Goal: Task Accomplishment & Management: Complete application form

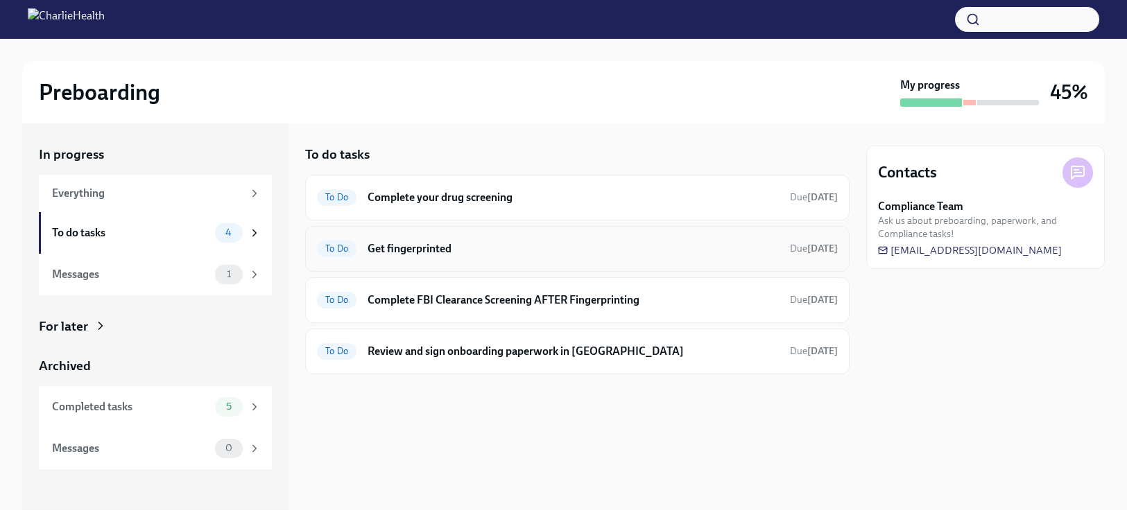
click at [486, 243] on h6 "Get fingerprinted" at bounding box center [573, 248] width 411 height 15
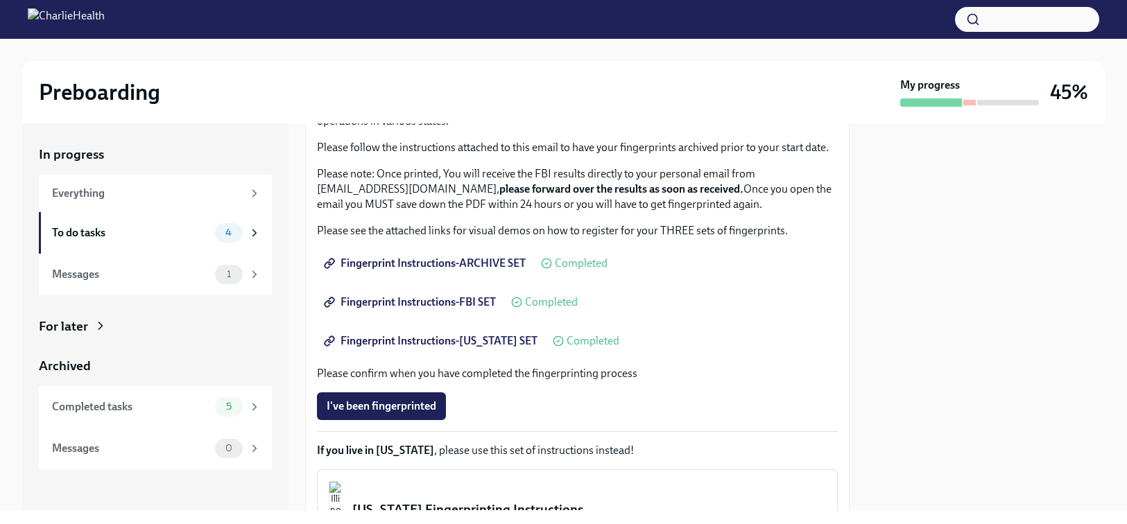
scroll to position [233, 0]
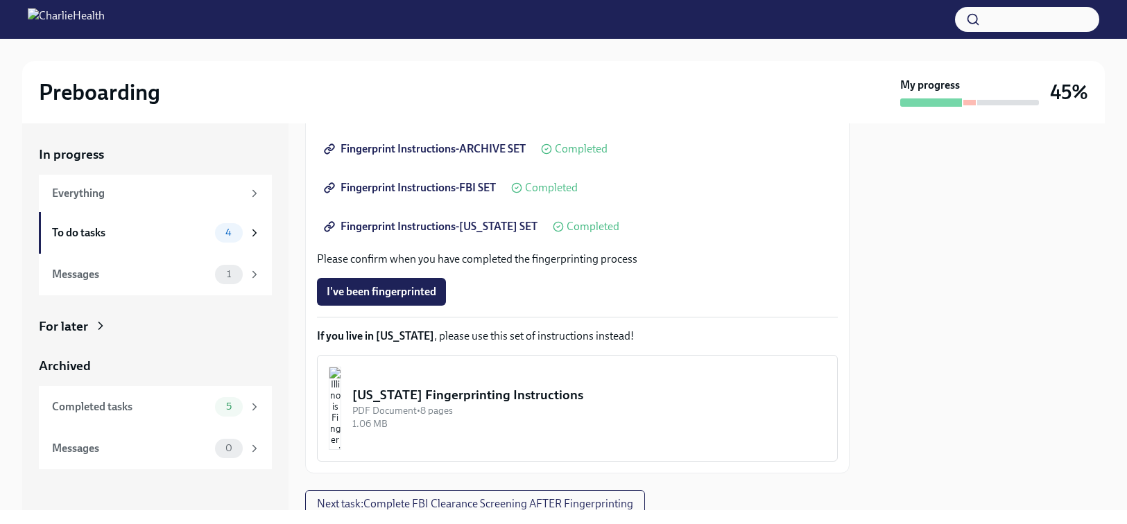
click at [403, 309] on div "We ask that you make three appointments to get fingerprinted, which we will nee…" at bounding box center [577, 223] width 521 height 478
click at [402, 291] on span "I've been fingerprinted" at bounding box center [382, 292] width 110 height 14
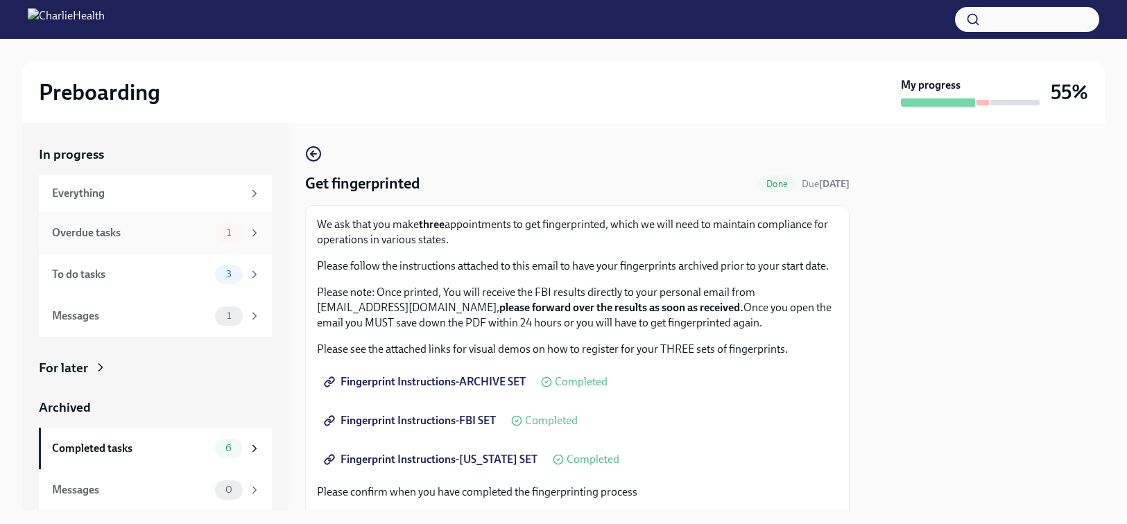
scroll to position [0, 0]
click at [173, 226] on div "Overdue tasks" at bounding box center [130, 232] width 157 height 15
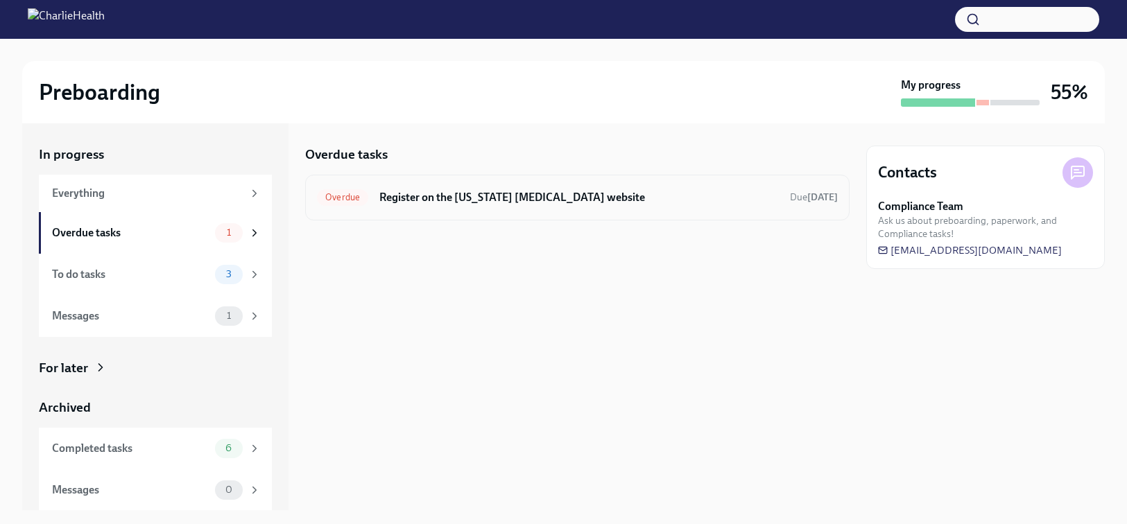
click at [391, 201] on h6 "Register on the [US_STATE] [MEDICAL_DATA] website" at bounding box center [579, 197] width 400 height 15
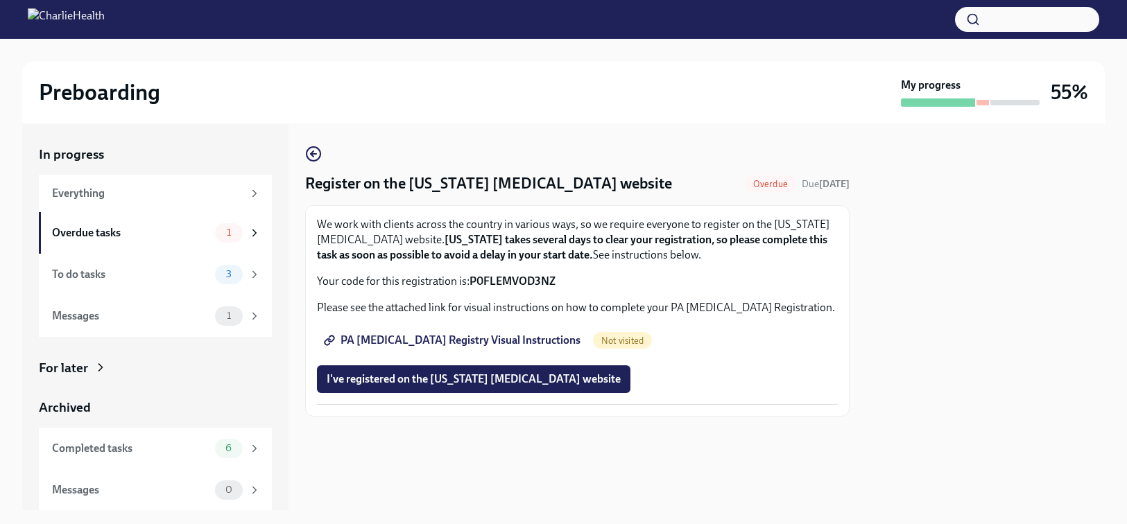
click at [398, 348] on span "PA Child Abuse Registry Visual Instructions" at bounding box center [454, 341] width 254 height 14
click at [133, 273] on div "To do tasks" at bounding box center [130, 274] width 157 height 15
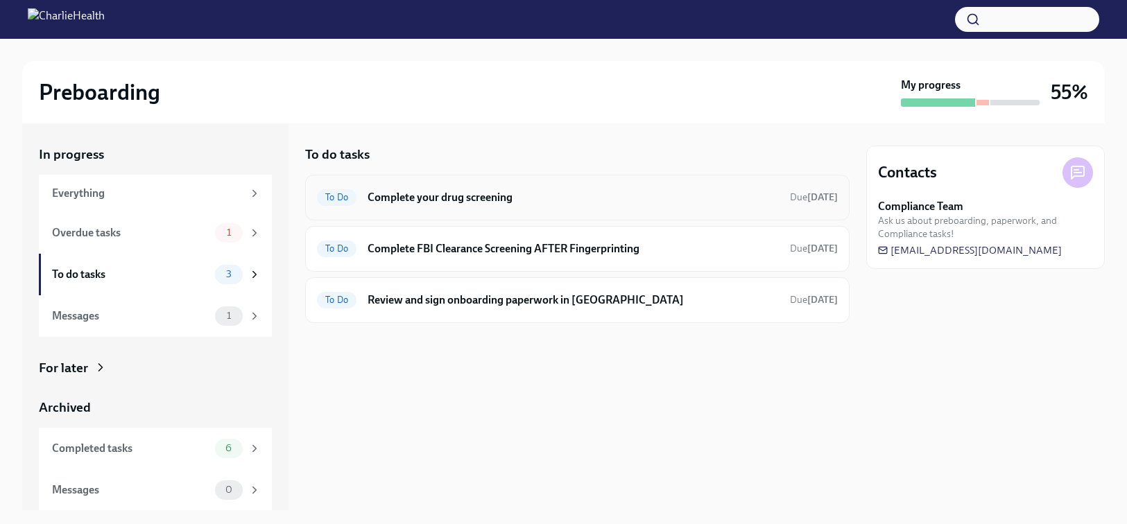
click at [564, 206] on div "To Do Complete your drug screening Due in 3 days" at bounding box center [577, 198] width 521 height 22
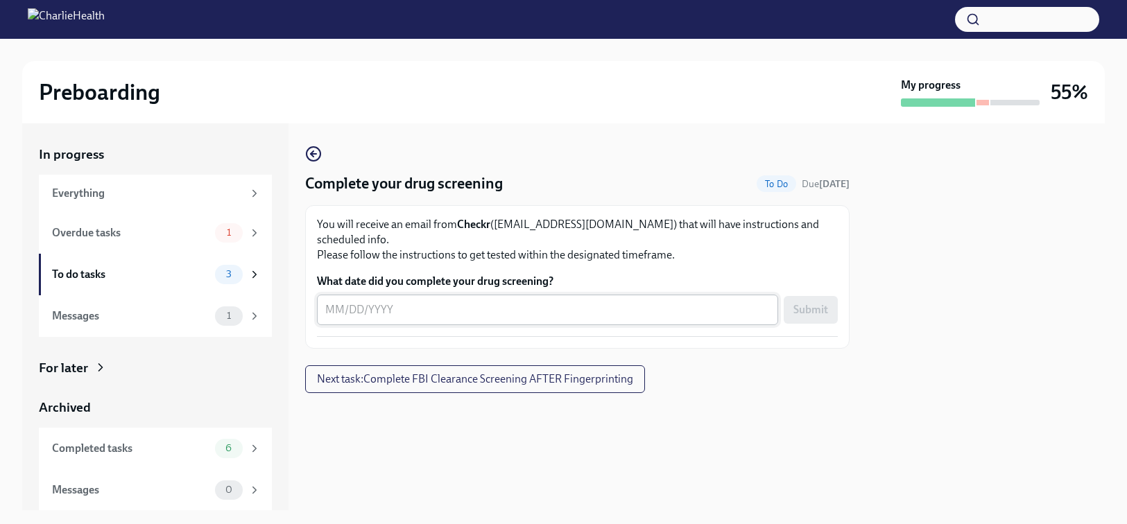
click at [460, 295] on div "x ​" at bounding box center [547, 310] width 461 height 31
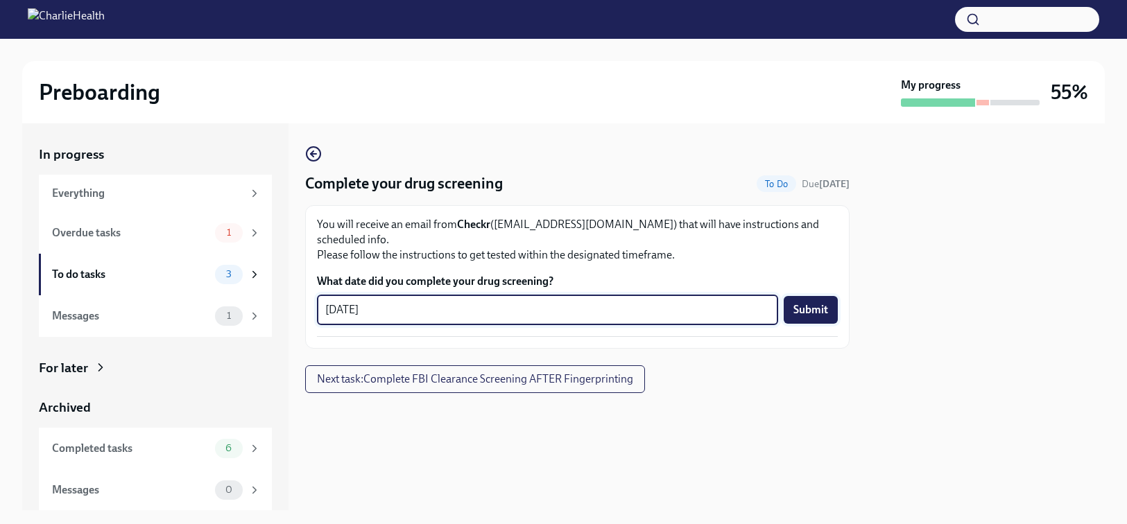
type textarea "[DATE]"
click at [813, 303] on span "Submit" at bounding box center [811, 310] width 35 height 14
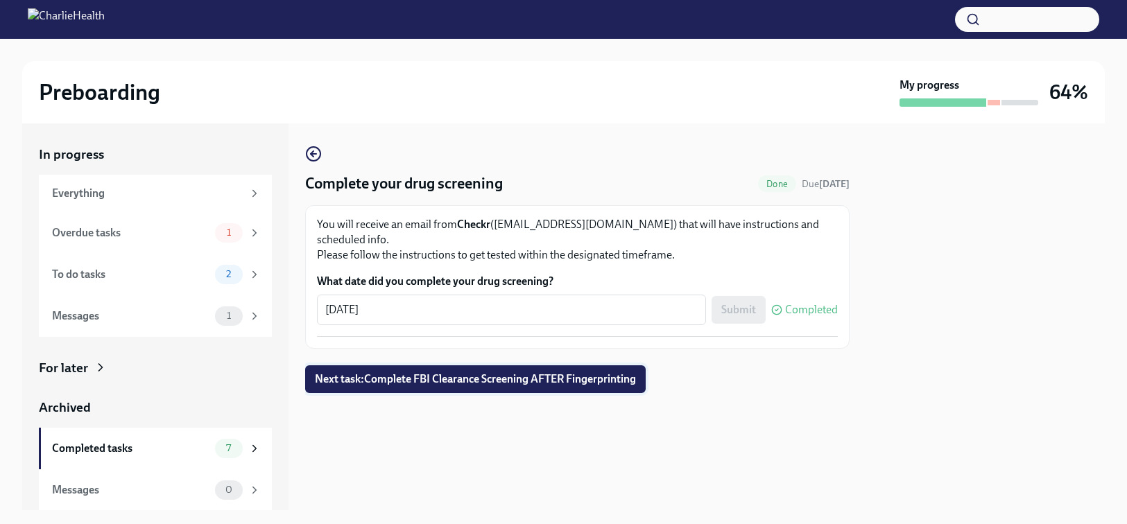
click at [613, 373] on span "Next task : Complete FBI Clearance Screening AFTER Fingerprinting" at bounding box center [475, 380] width 321 height 14
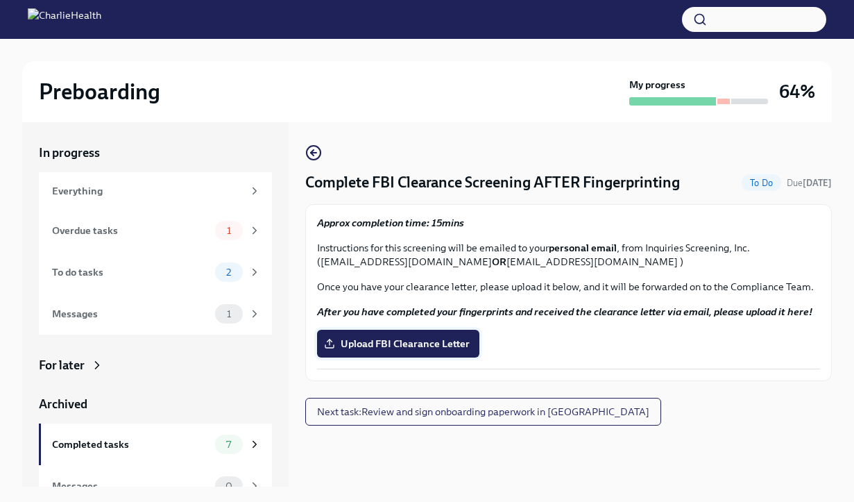
click at [379, 332] on label "Upload FBI Clearance Letter" at bounding box center [398, 344] width 162 height 28
click at [0, 0] on input "Upload FBI Clearance Letter" at bounding box center [0, 0] width 0 height 0
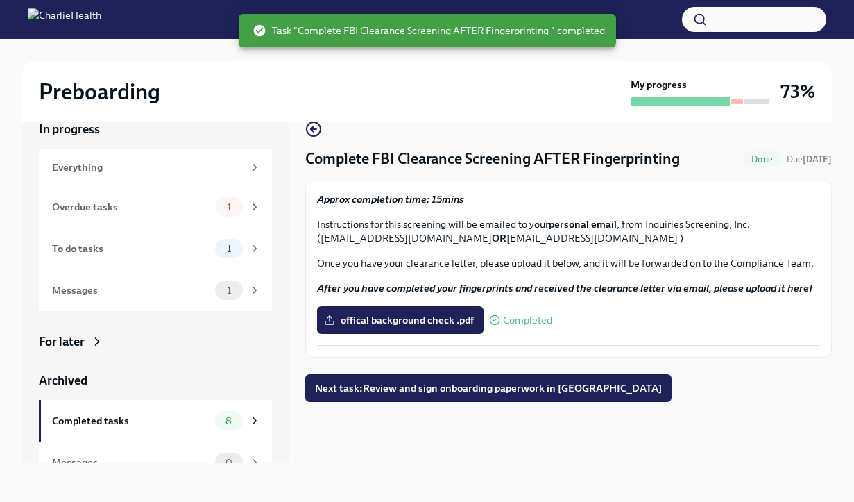
scroll to position [24, 0]
click at [479, 391] on span "Next task : Review and sign onboarding paperwork in UKG" at bounding box center [488, 388] width 347 height 14
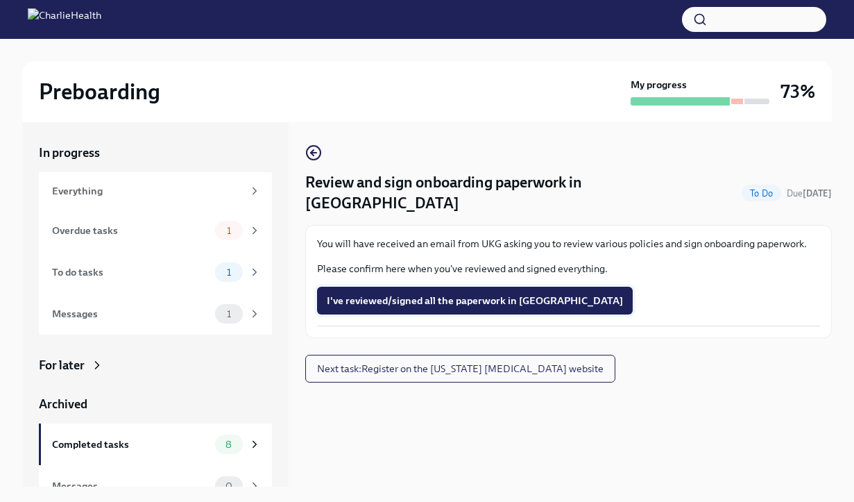
click at [470, 293] on span "I've reviewed/signed all the paperwork in UKG" at bounding box center [475, 300] width 296 height 14
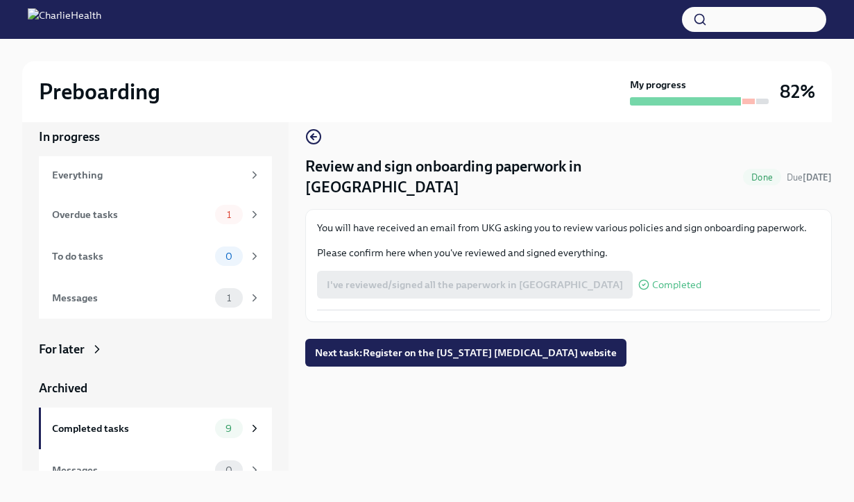
scroll to position [17, 0]
click at [493, 339] on button "Next task : Register on the Pennsylvania Child Abuse website" at bounding box center [465, 352] width 321 height 28
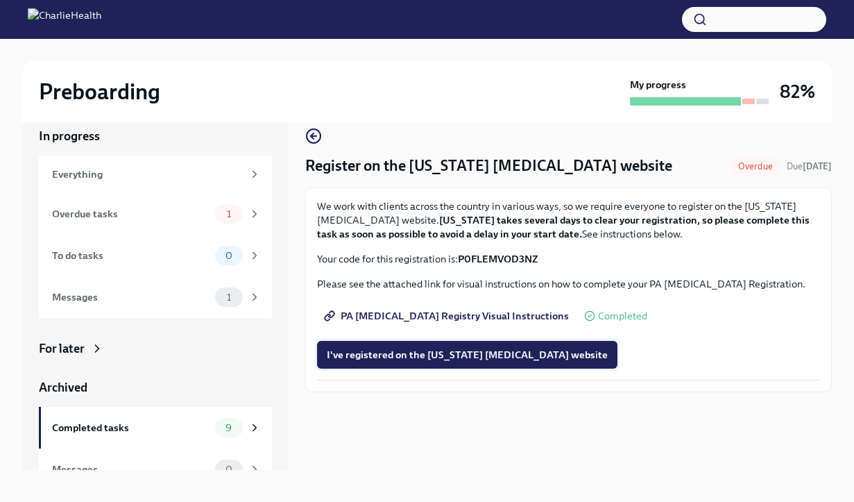
click at [458, 351] on span "I've registered on the Pennsylvania Child Abuse website" at bounding box center [467, 355] width 281 height 14
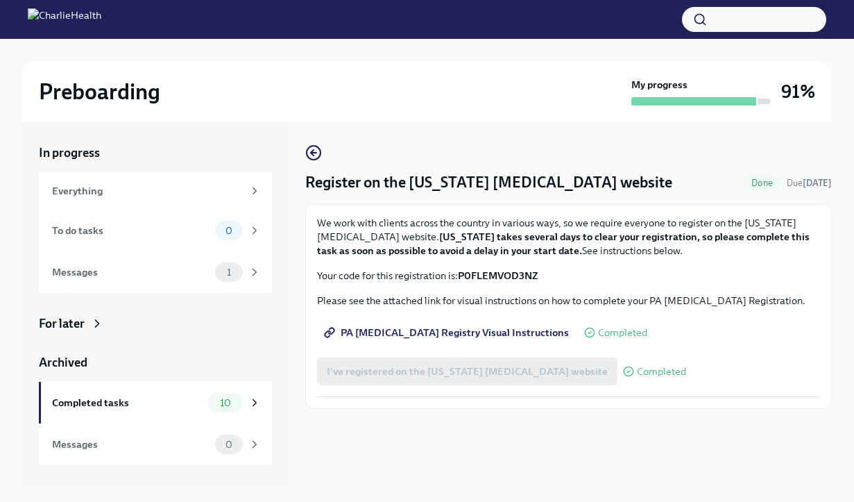
click at [446, 365] on div "I've registered on the Pennsylvania Child Abuse website Completed" at bounding box center [501, 371] width 369 height 28
click at [442, 334] on span "PA Child Abuse Registry Visual Instructions" at bounding box center [448, 332] width 242 height 14
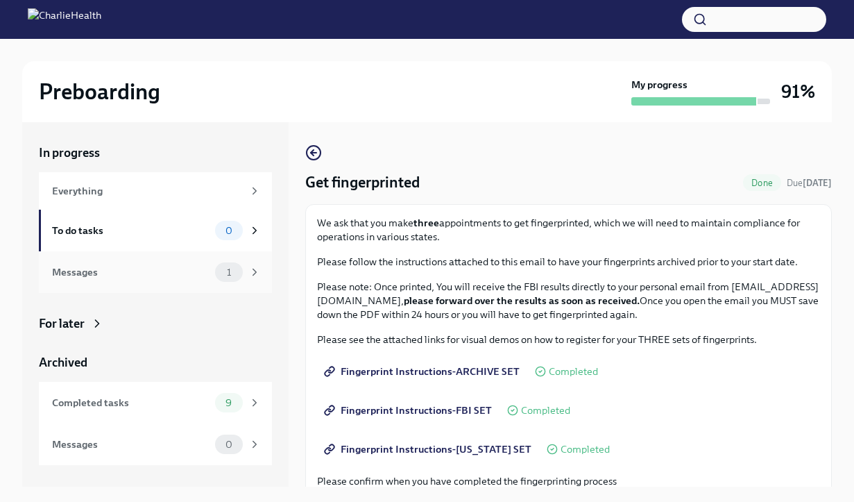
click at [129, 264] on div "Messages" at bounding box center [130, 271] width 157 height 15
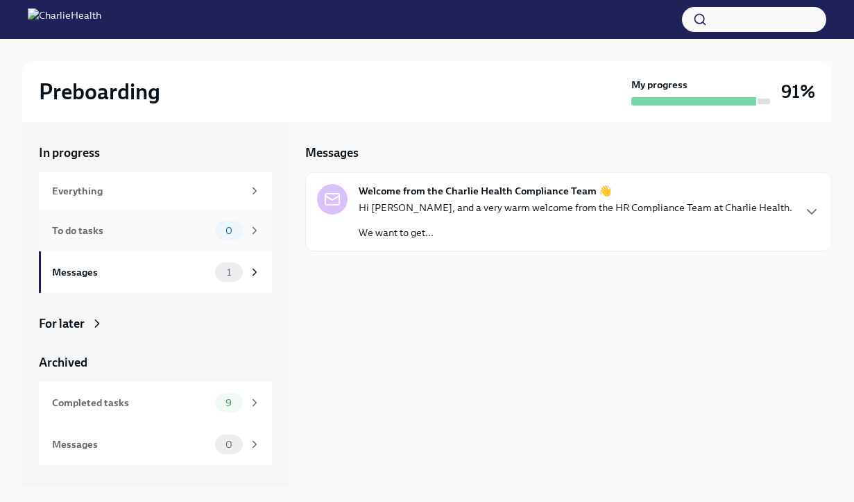
click at [167, 231] on div "To do tasks" at bounding box center [130, 230] width 157 height 15
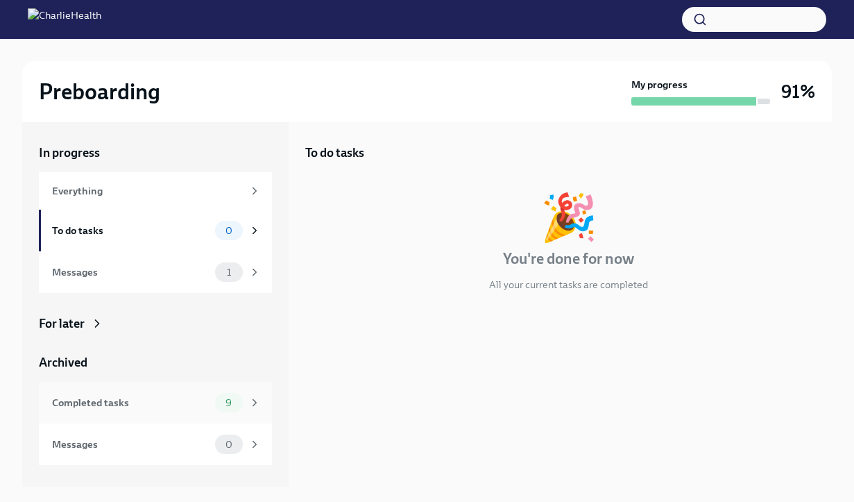
click at [185, 395] on div "Completed tasks" at bounding box center [130, 402] width 157 height 15
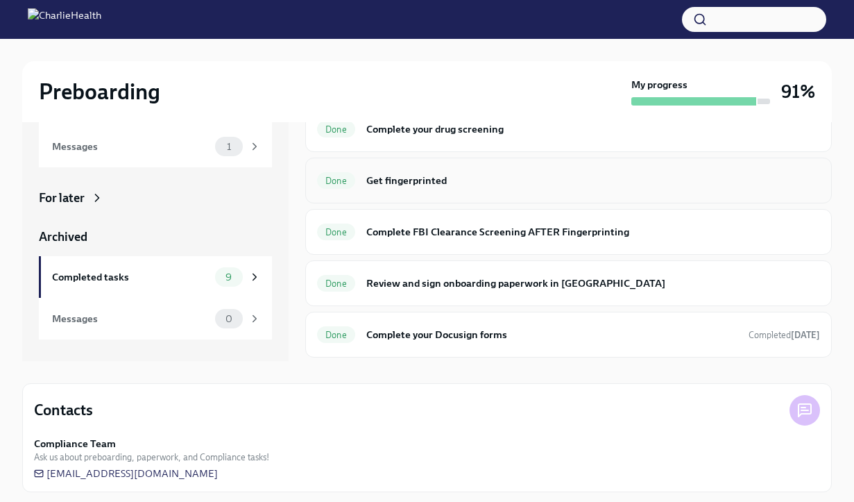
scroll to position [50, 0]
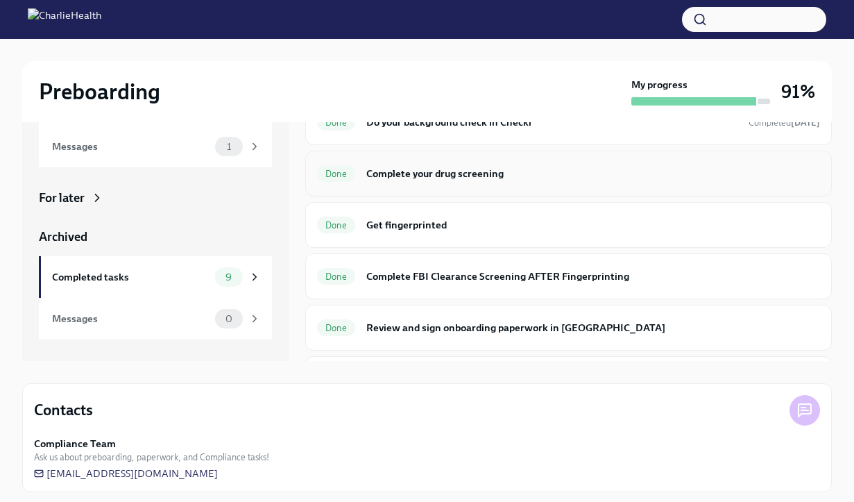
click at [484, 179] on h6 "Complete your drug screening" at bounding box center [593, 173] width 454 height 15
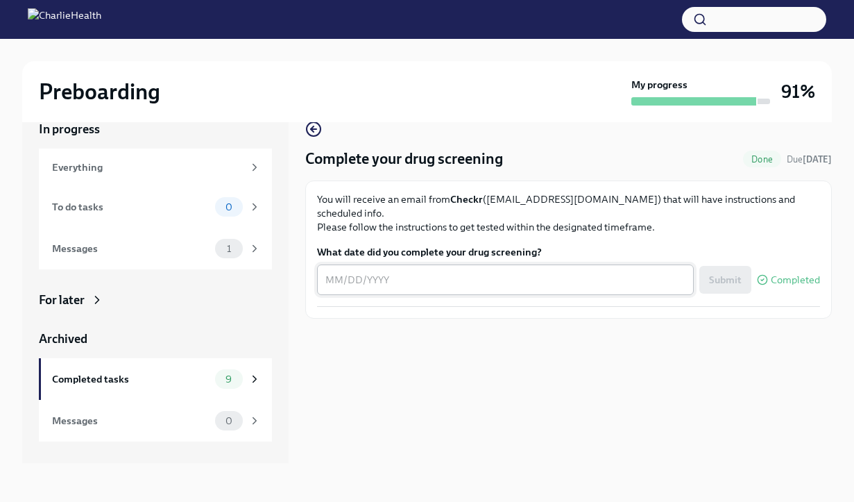
click at [443, 271] on textarea "What date did you complete your drug screening?" at bounding box center [505, 279] width 360 height 17
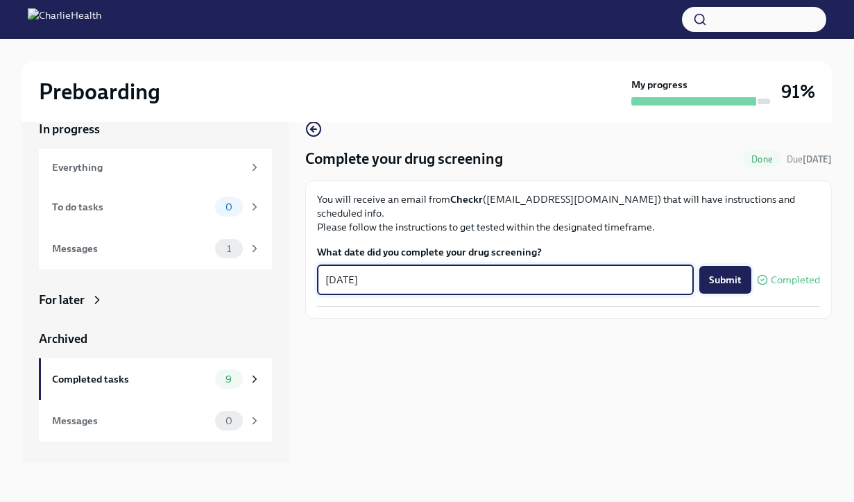
type textarea "[DATE]"
click at [712, 273] on span "Submit" at bounding box center [725, 280] width 33 height 14
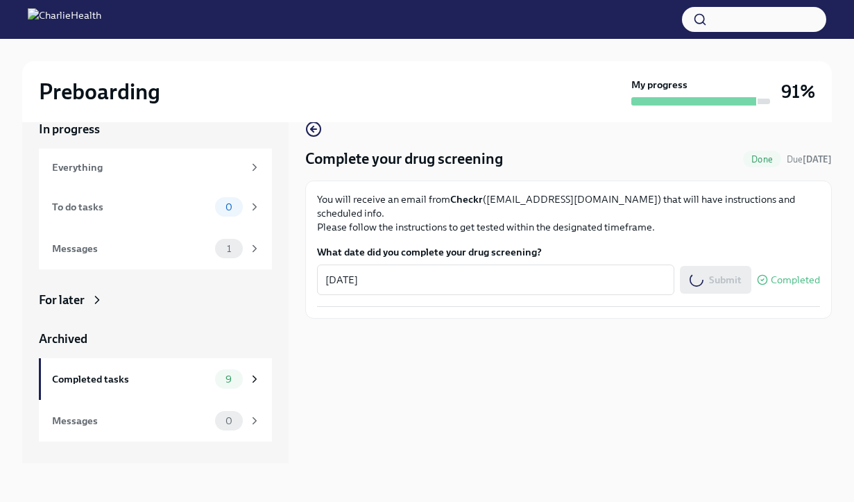
scroll to position [0, 0]
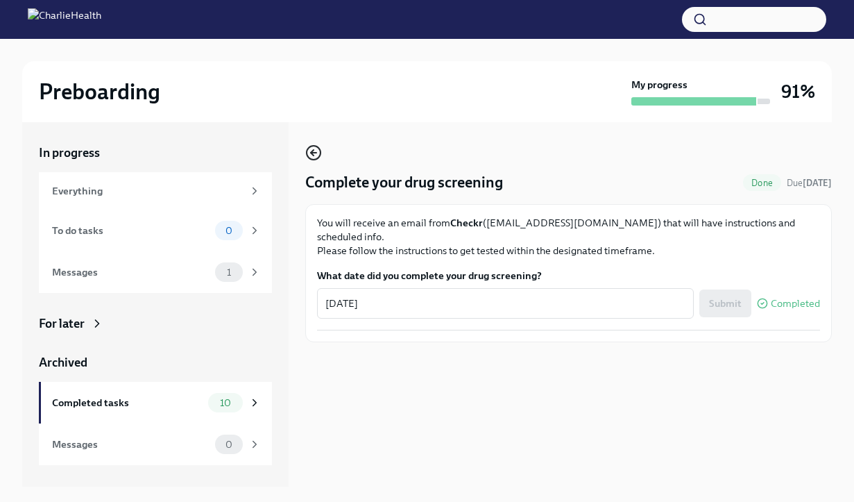
click at [318, 157] on icon "button" at bounding box center [313, 152] width 17 height 17
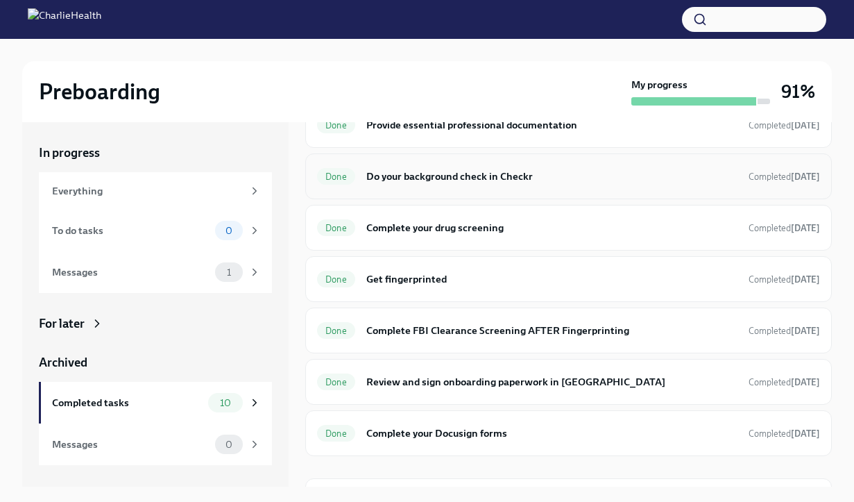
scroll to position [139, 0]
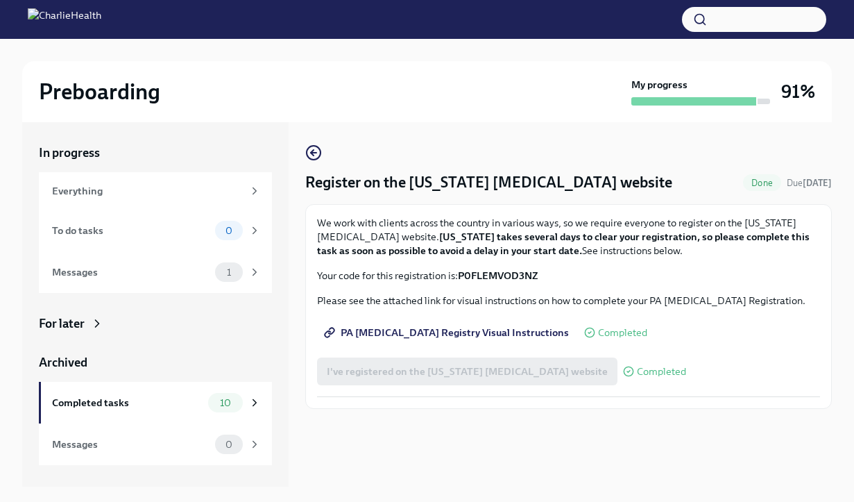
click at [458, 333] on span "PA [MEDICAL_DATA] Registry Visual Instructions" at bounding box center [448, 332] width 242 height 14
